Goal: Information Seeking & Learning: Understand process/instructions

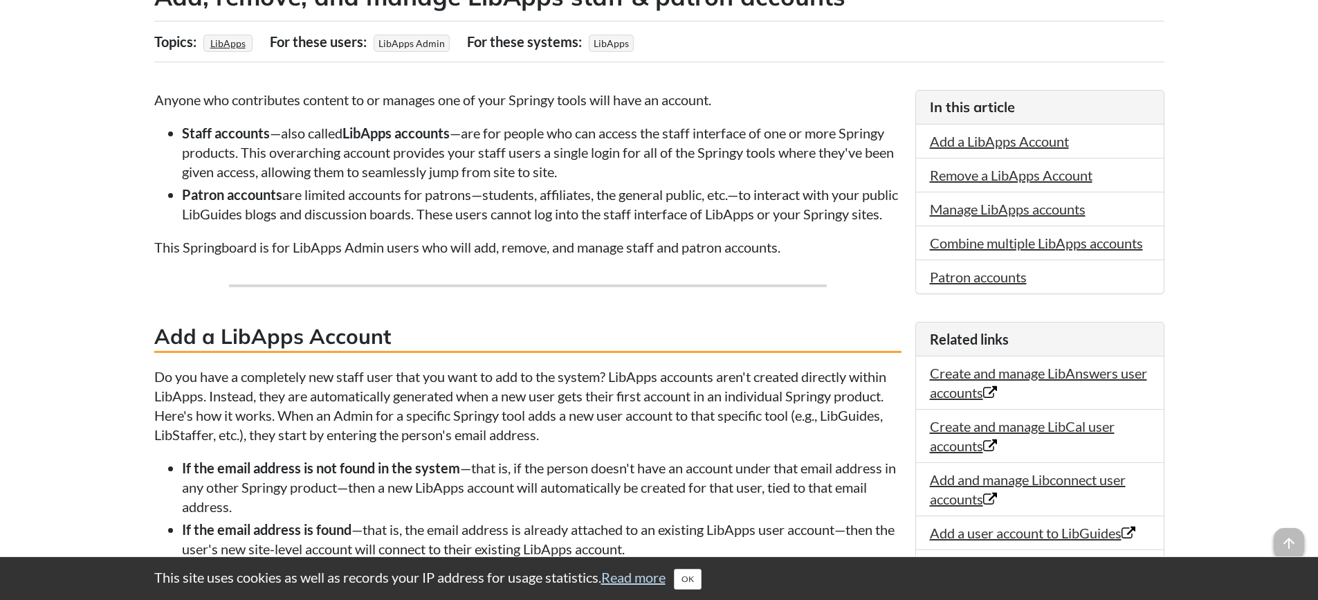
scroll to position [138, 0]
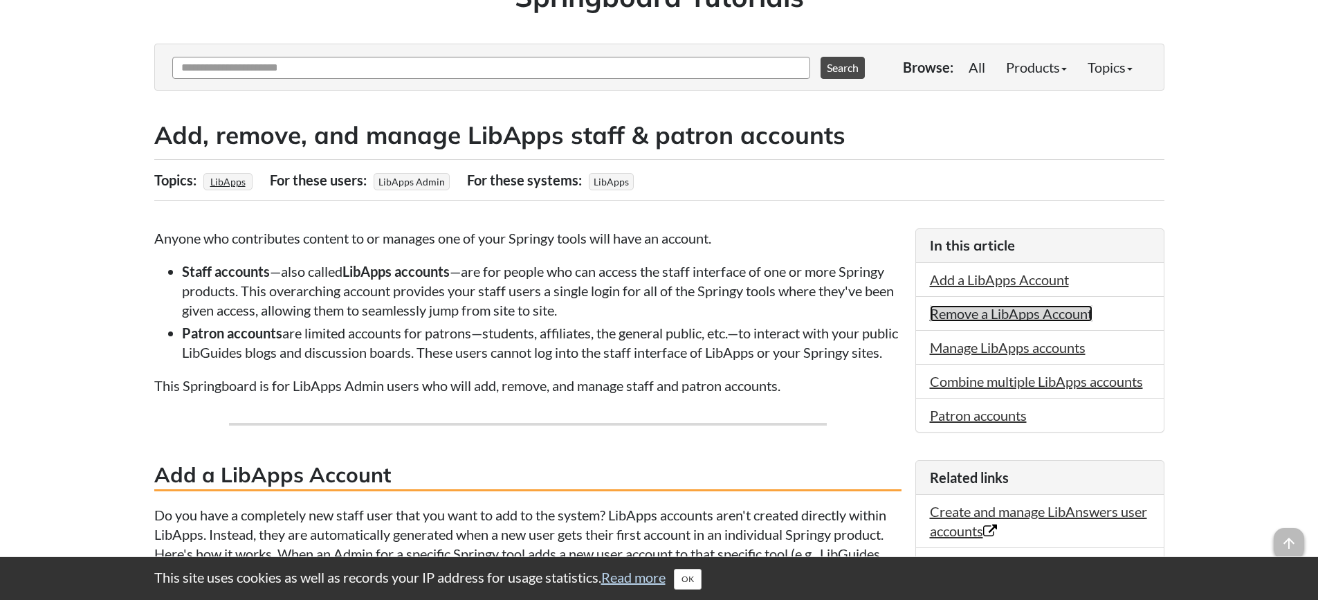
click at [943, 317] on link "Remove a LibApps Account" at bounding box center [1011, 313] width 163 height 17
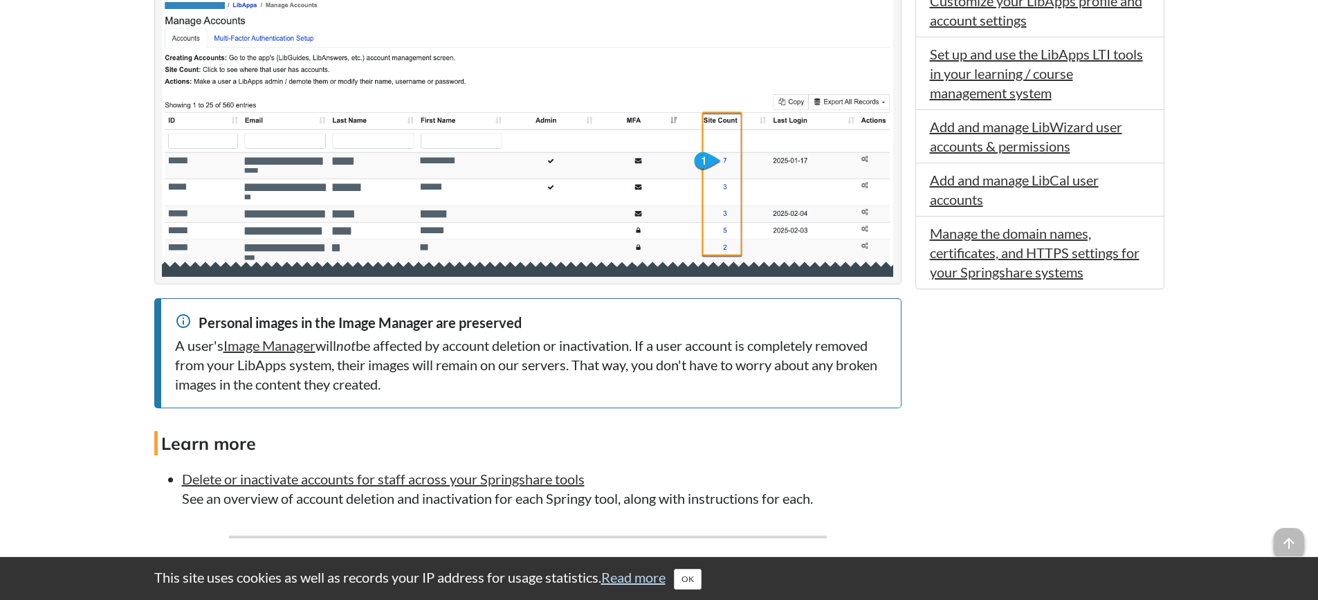
scroll to position [1426, 0]
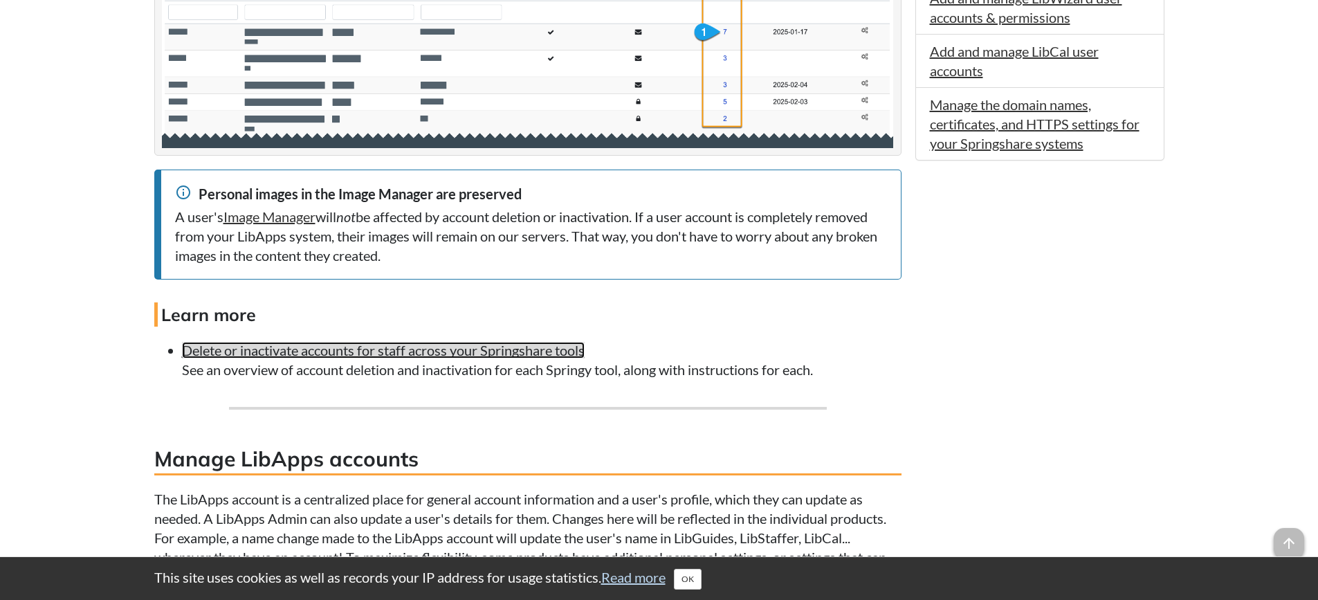
click at [403, 358] on link "Delete or inactivate accounts for staff across your Springshare tools" at bounding box center [383, 350] width 403 height 17
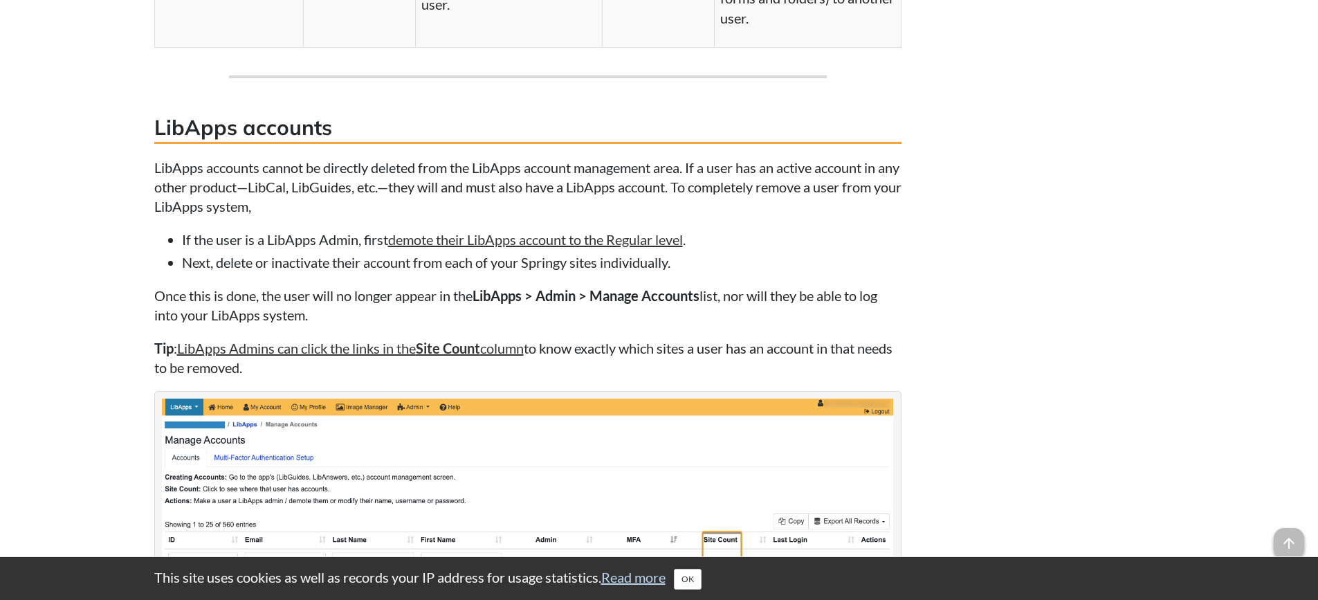
scroll to position [2213, 0]
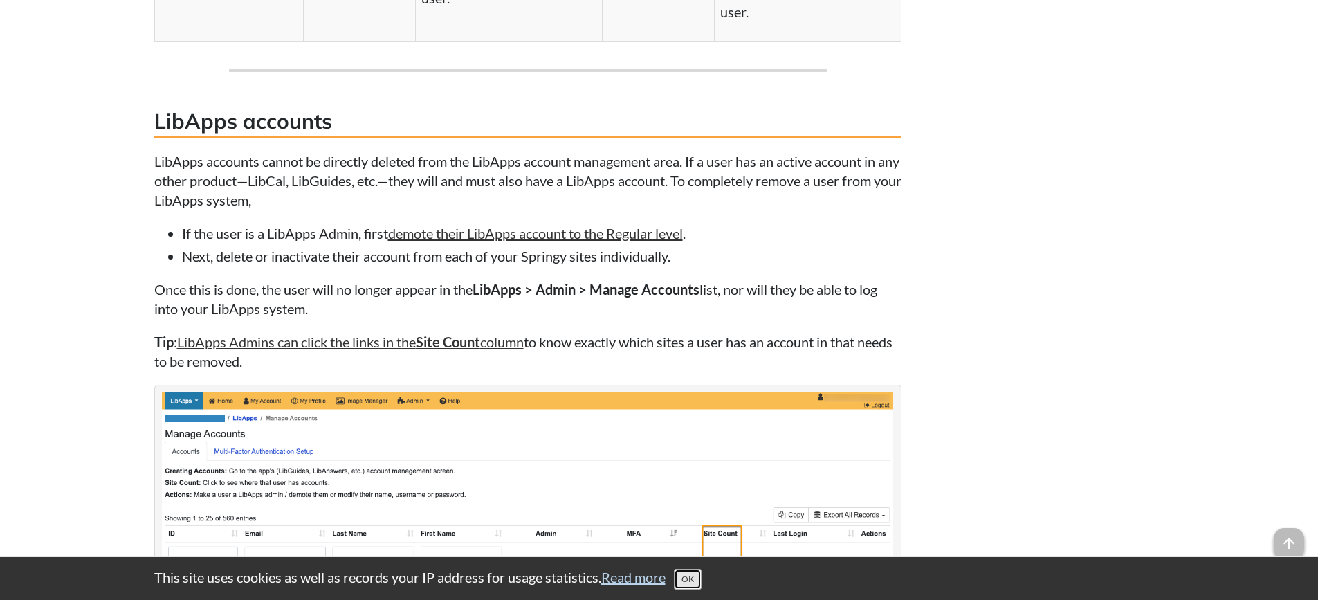
click at [698, 579] on button "OK" at bounding box center [688, 579] width 28 height 21
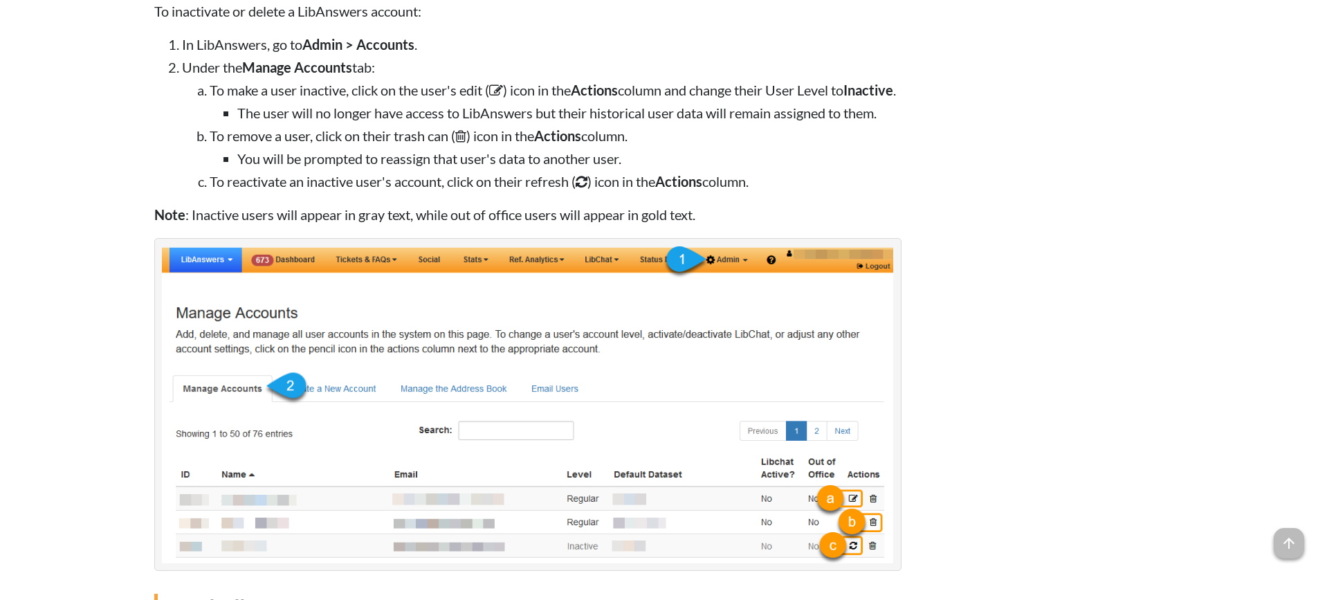
scroll to position [3182, 0]
